Goal: Task Accomplishment & Management: Manage account settings

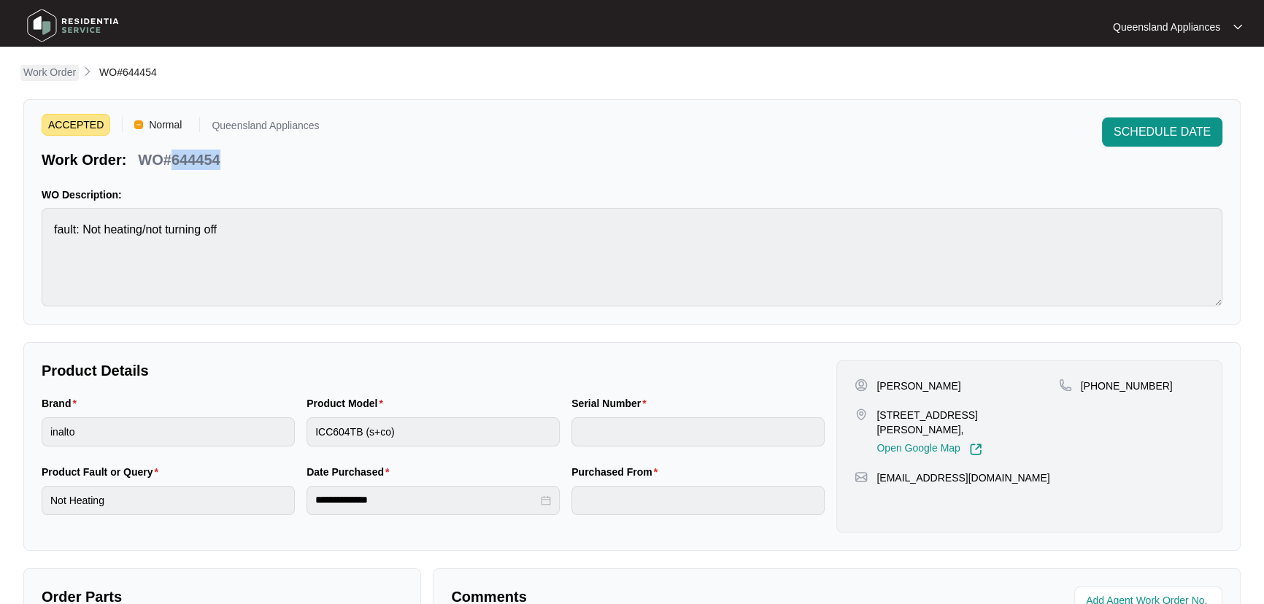
click at [70, 66] on p "Work Order" at bounding box center [49, 72] width 53 height 15
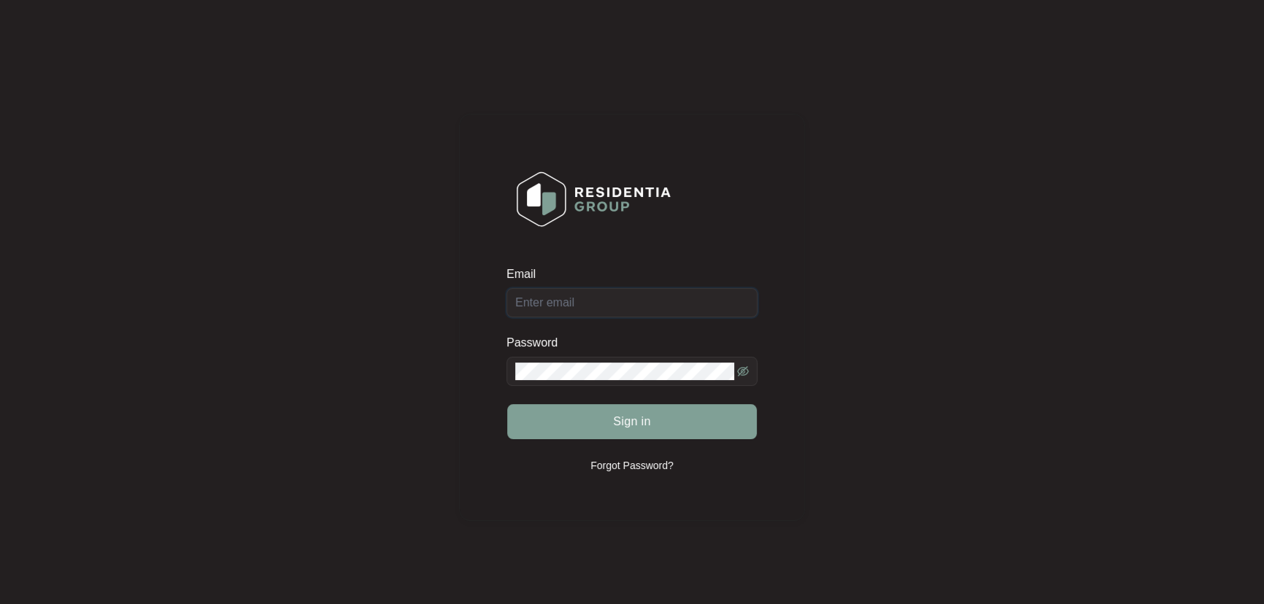
type input "[EMAIL_ADDRESS][DOMAIN_NAME]"
click at [673, 430] on button "Sign in" at bounding box center [632, 421] width 250 height 35
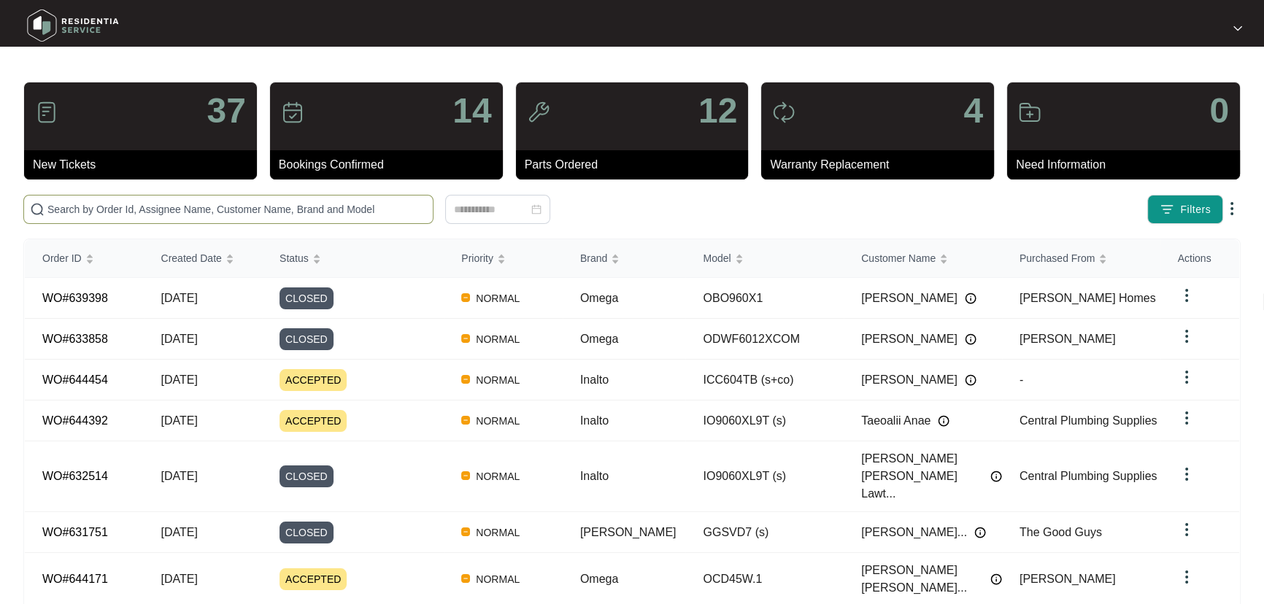
click at [249, 198] on span at bounding box center [228, 209] width 410 height 29
click at [251, 208] on input "text" at bounding box center [236, 209] width 379 height 16
paste input "644454"
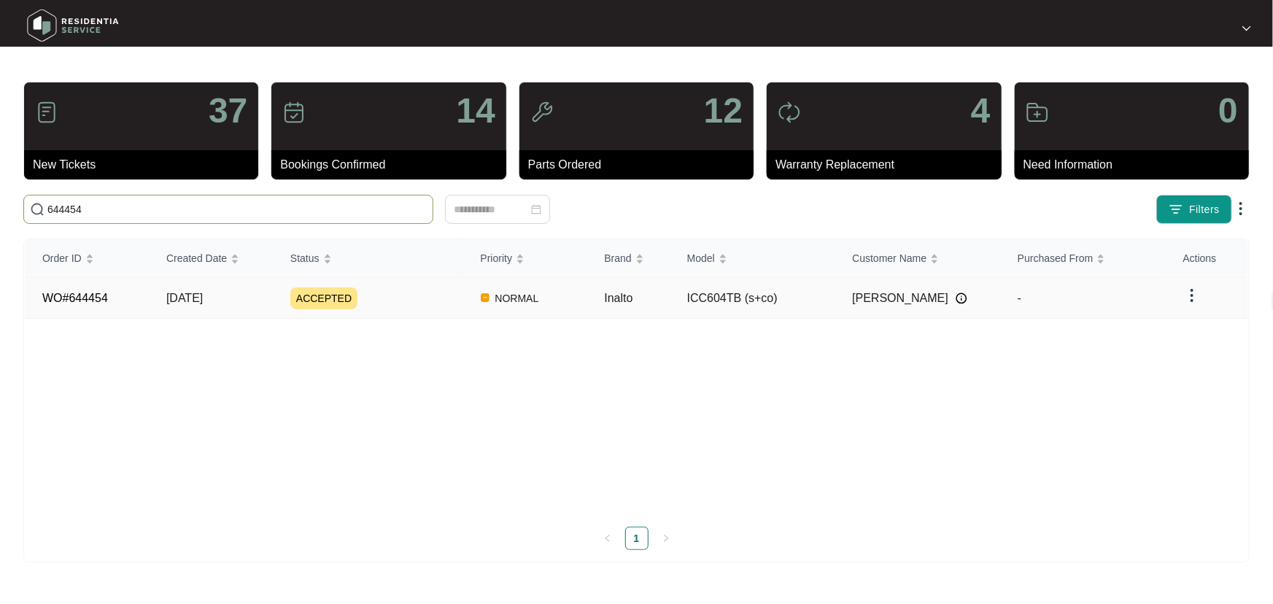
type input "644454"
click at [422, 306] on div "ACCEPTED" at bounding box center [376, 298] width 173 height 22
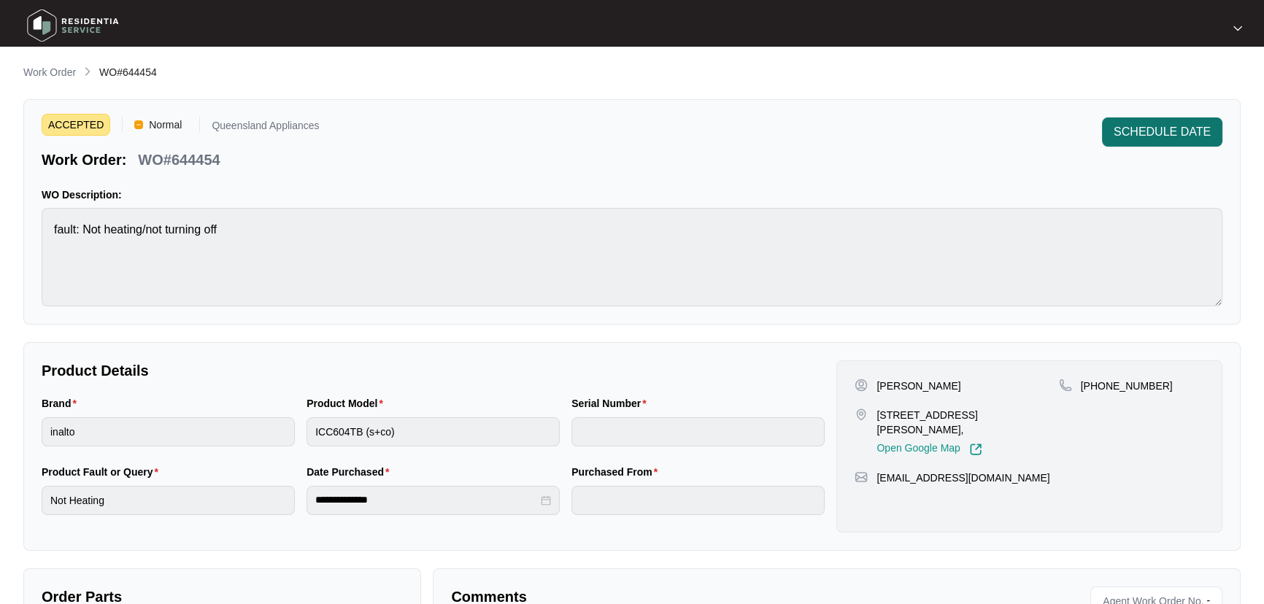
click at [1182, 123] on span "SCHEDULE DATE" at bounding box center [1161, 132] width 97 height 18
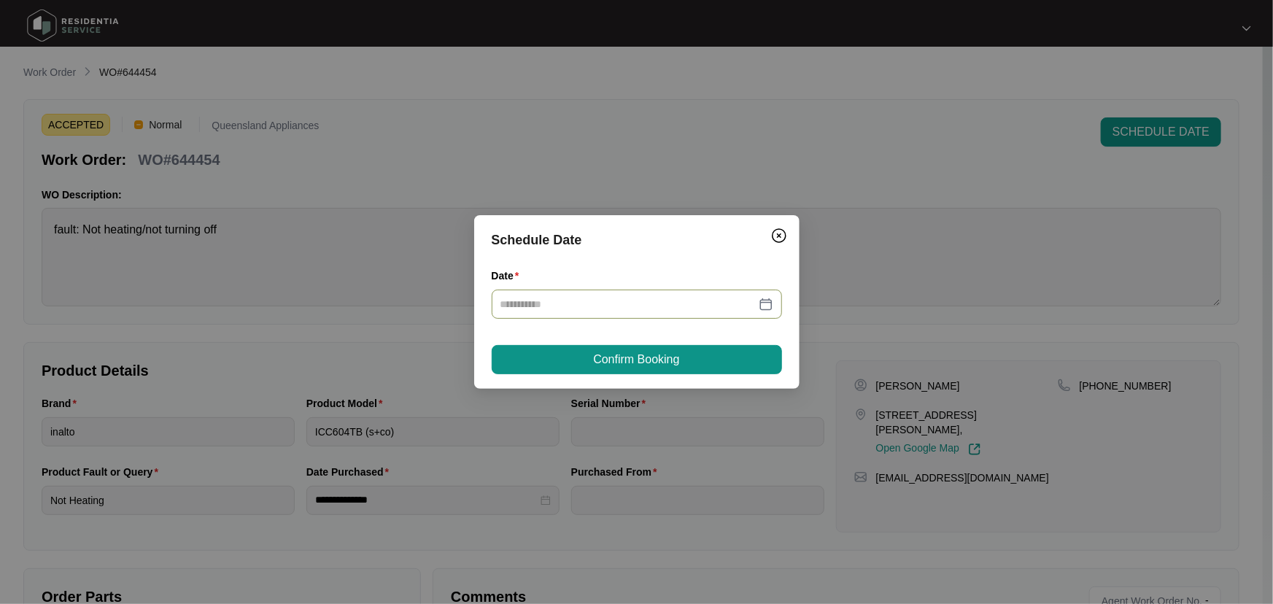
click at [767, 301] on div at bounding box center [637, 304] width 273 height 16
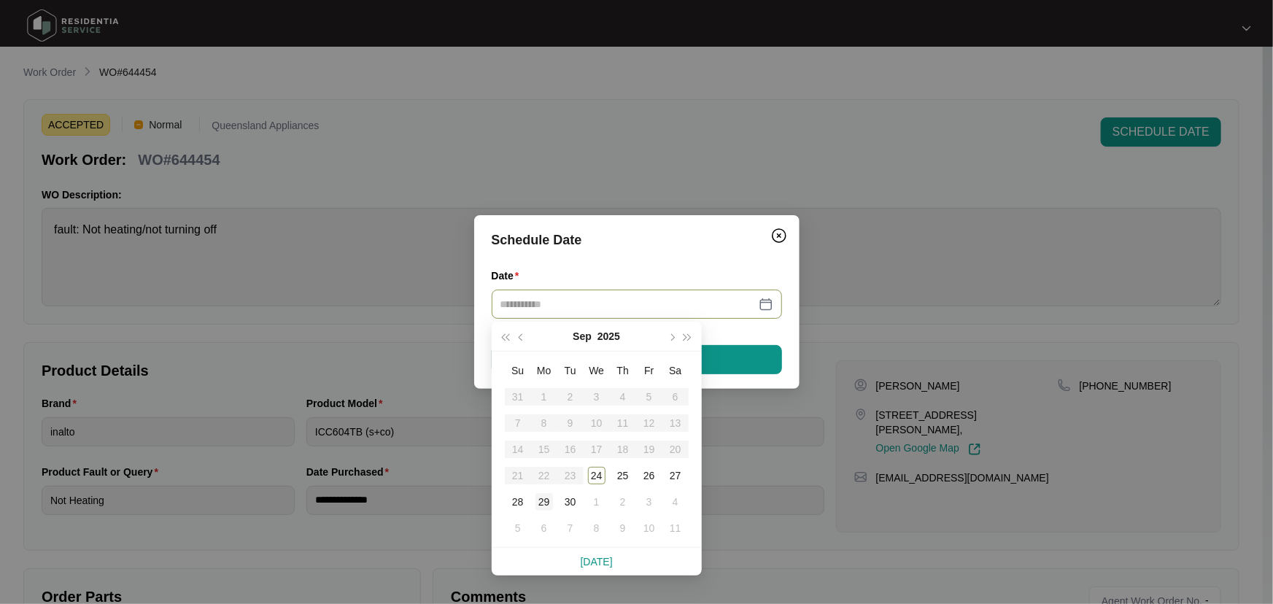
type input "**********"
drag, startPoint x: 542, startPoint y: 503, endPoint x: 559, endPoint y: 460, distance: 46.2
click at [542, 501] on div "29" at bounding box center [545, 502] width 18 height 18
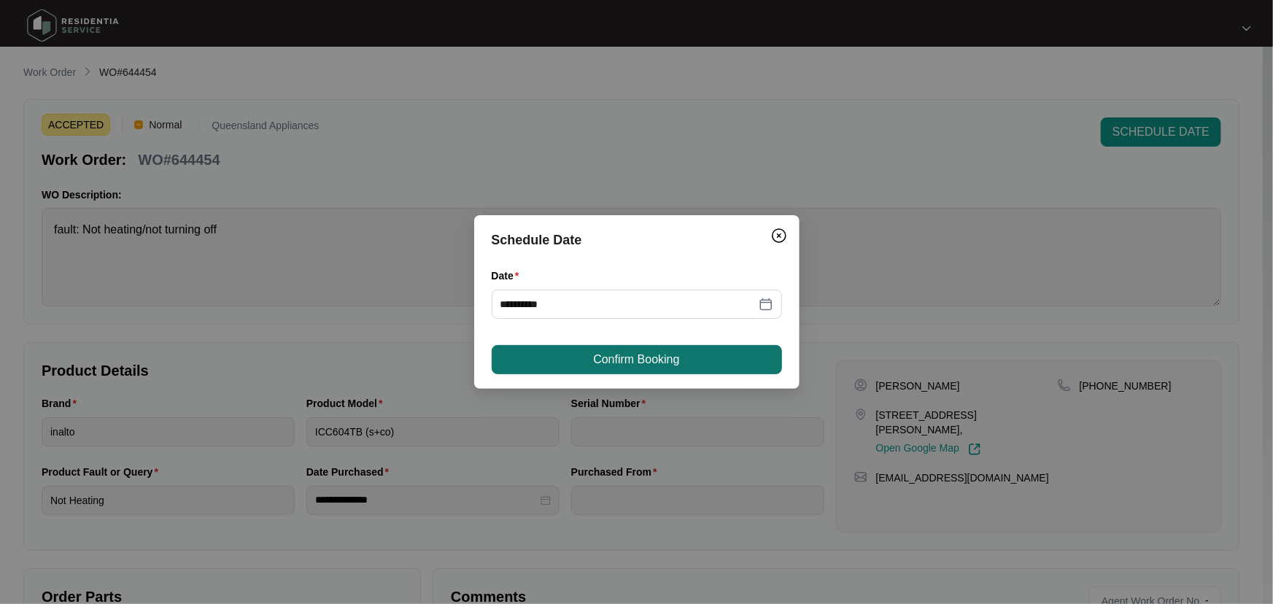
click at [668, 346] on button "Confirm Booking" at bounding box center [637, 359] width 290 height 29
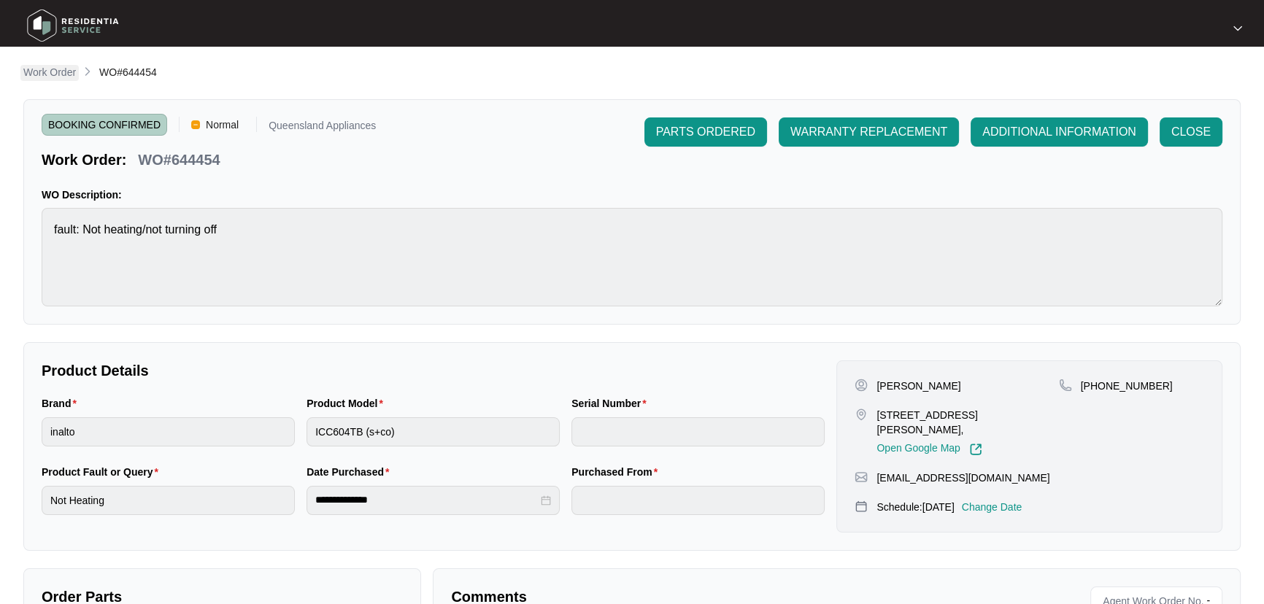
click at [63, 74] on p "Work Order" at bounding box center [49, 72] width 53 height 15
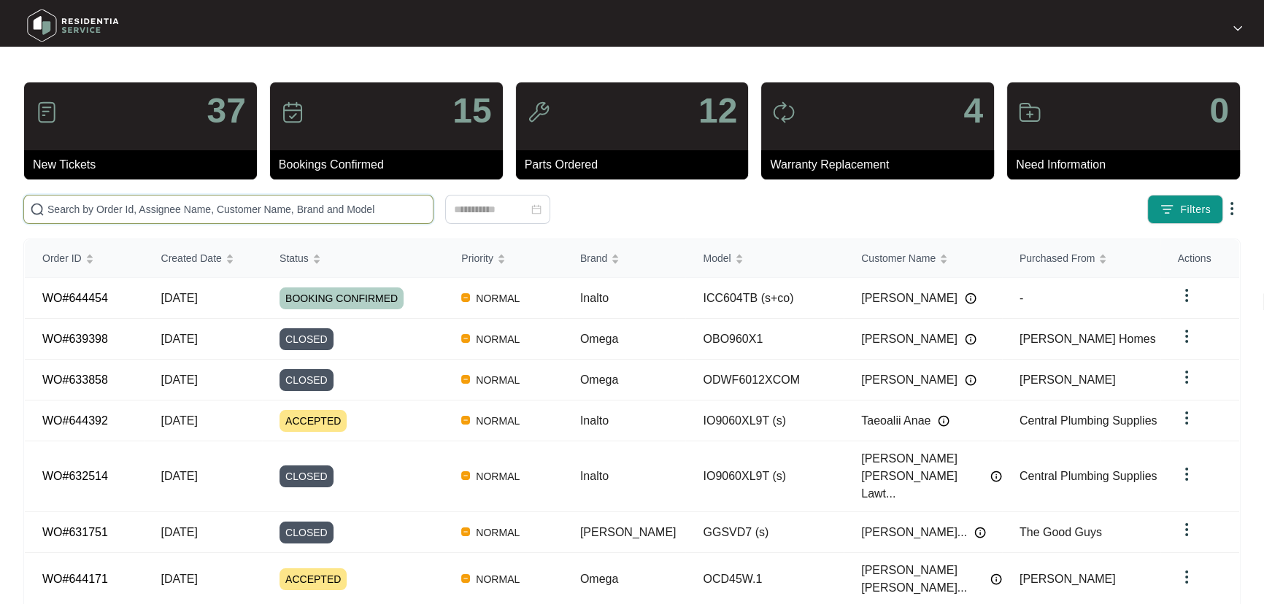
click at [174, 211] on input "text" at bounding box center [236, 209] width 379 height 16
paste input "643737"
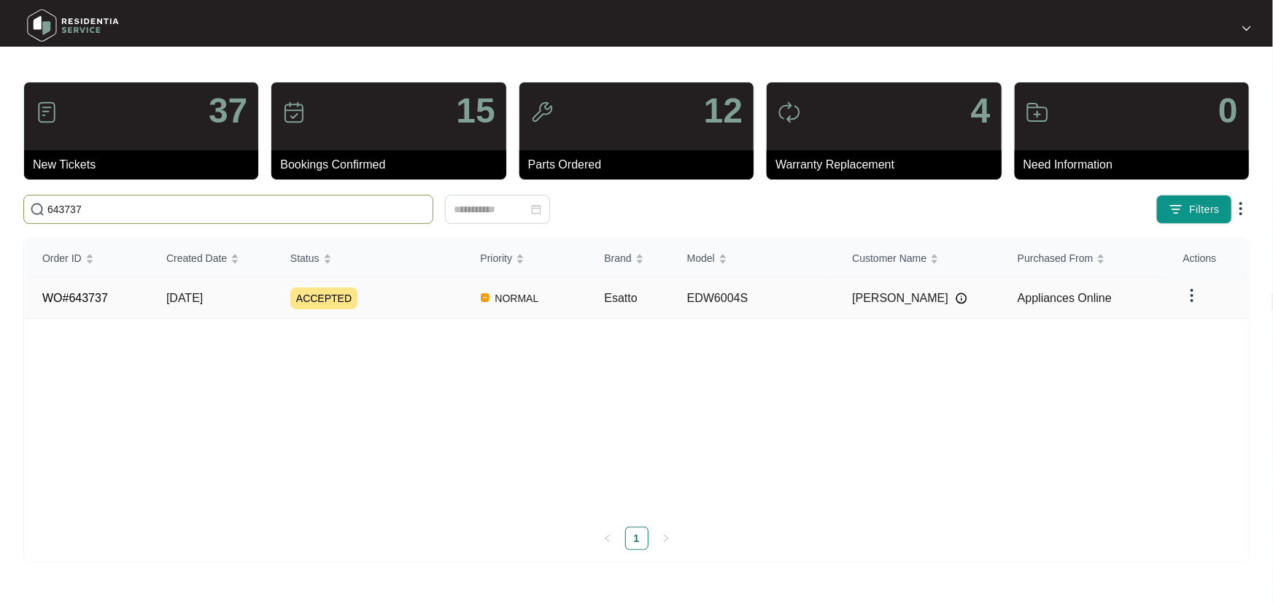
type input "643737"
click at [398, 295] on div "ACCEPTED" at bounding box center [376, 298] width 173 height 22
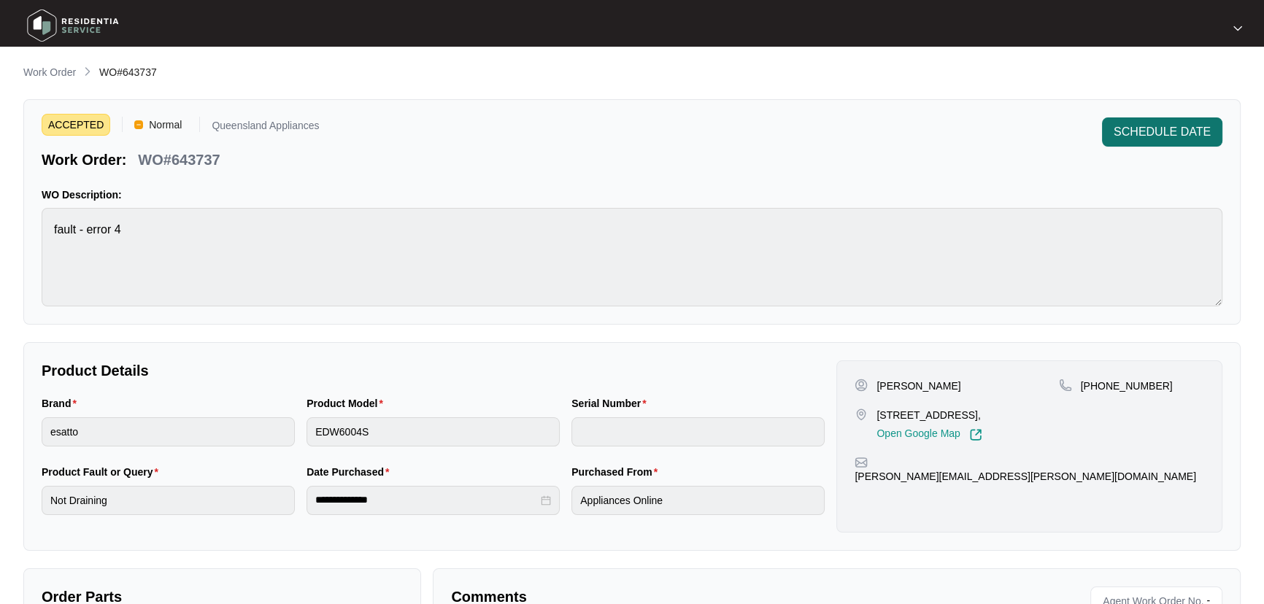
click at [1173, 132] on span "SCHEDULE DATE" at bounding box center [1161, 132] width 97 height 18
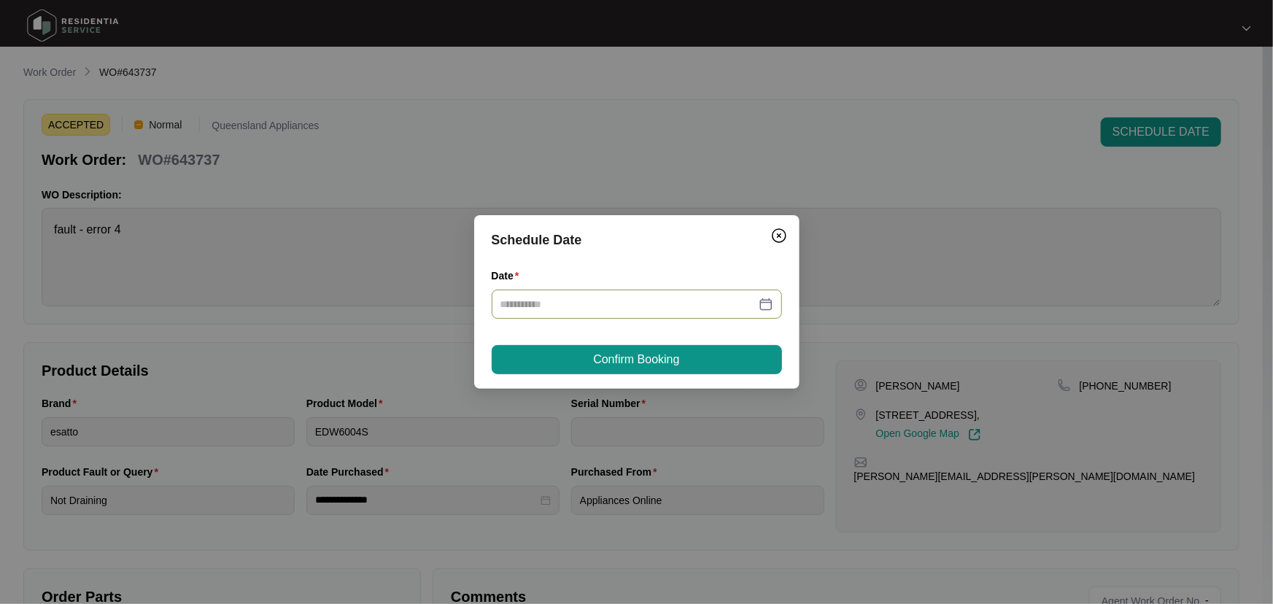
click at [614, 298] on input "Date" at bounding box center [628, 304] width 255 height 16
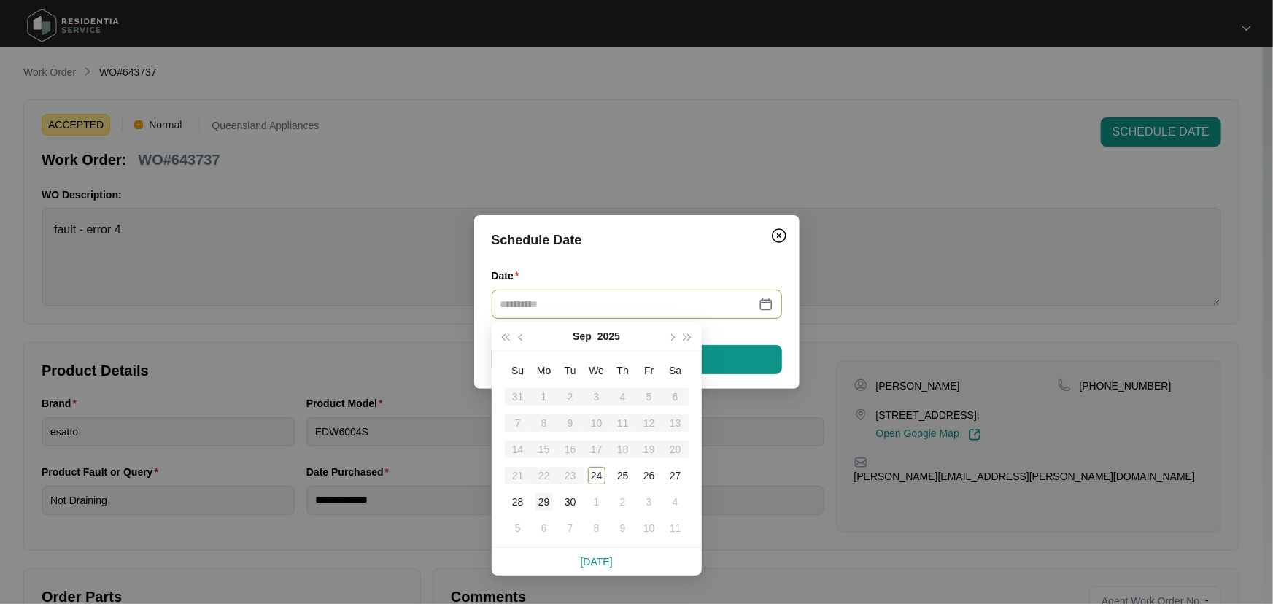
type input "**********"
drag, startPoint x: 543, startPoint y: 498, endPoint x: 553, endPoint y: 483, distance: 18.4
click at [543, 498] on div "29" at bounding box center [545, 502] width 18 height 18
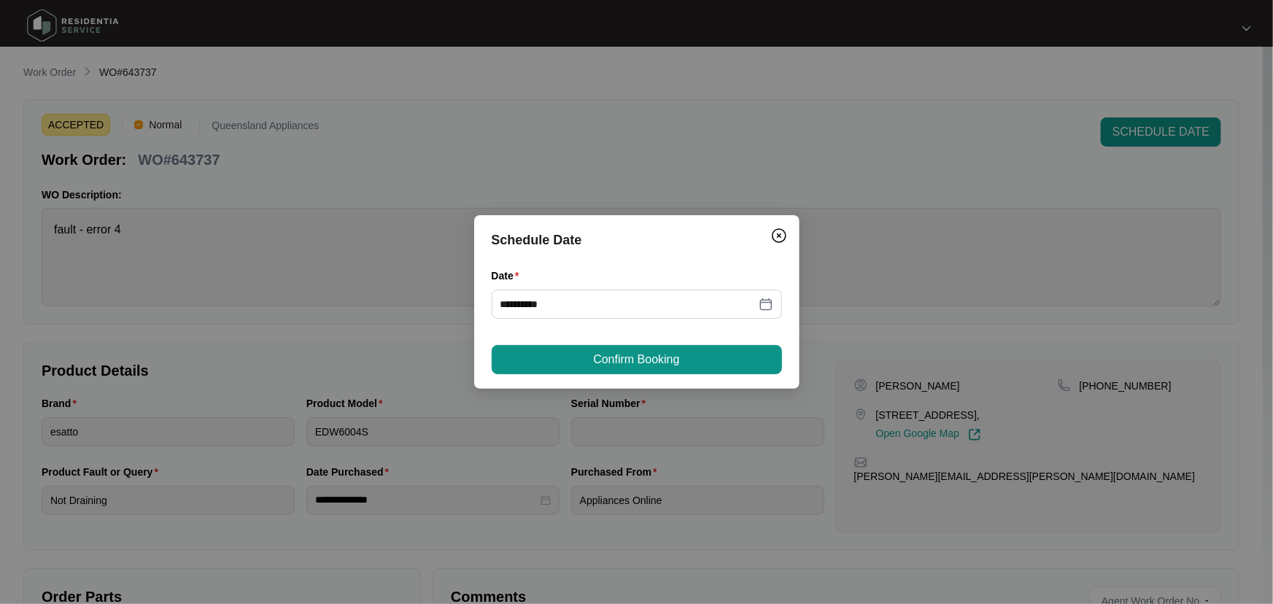
drag, startPoint x: 658, startPoint y: 357, endPoint x: 641, endPoint y: 383, distance: 31.2
click at [661, 357] on span "Confirm Booking" at bounding box center [636, 360] width 86 height 18
